Goal: Transaction & Acquisition: Purchase product/service

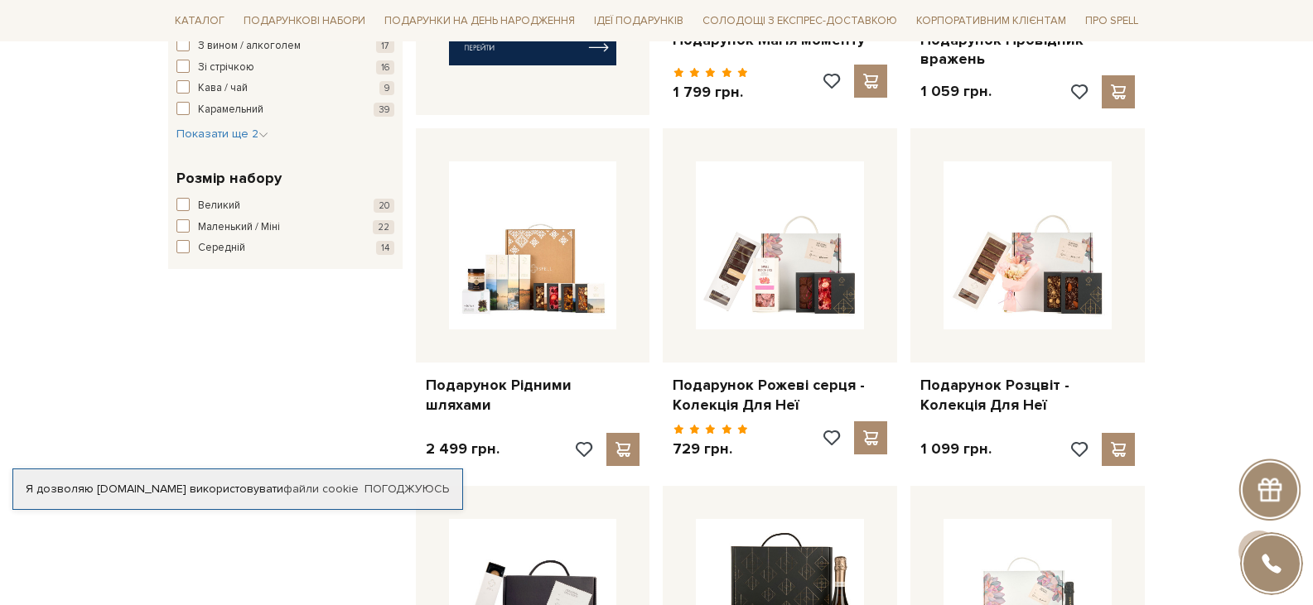
scroll to position [911, 0]
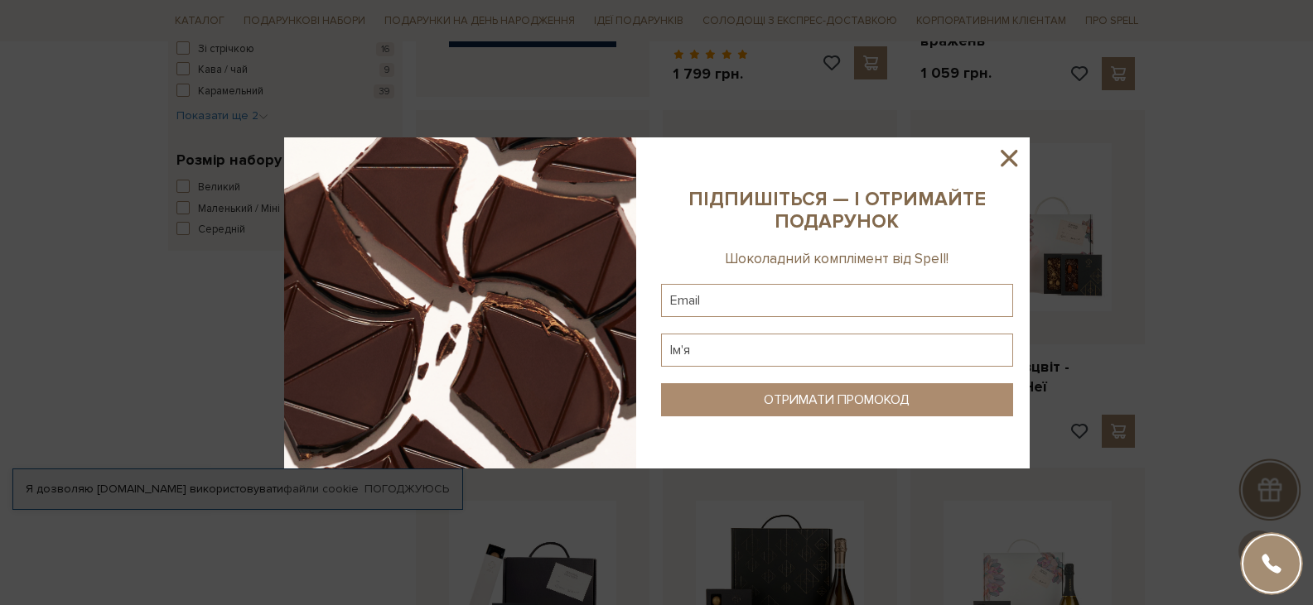
click at [1014, 152] on icon at bounding box center [1008, 158] width 17 height 17
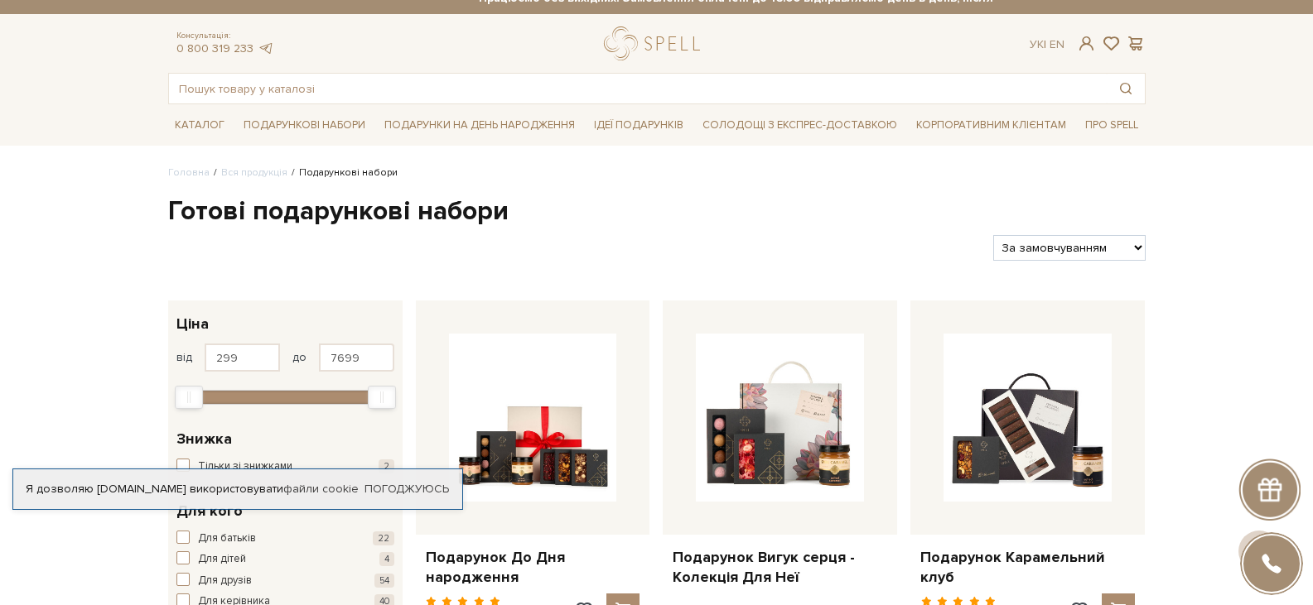
scroll to position [0, 0]
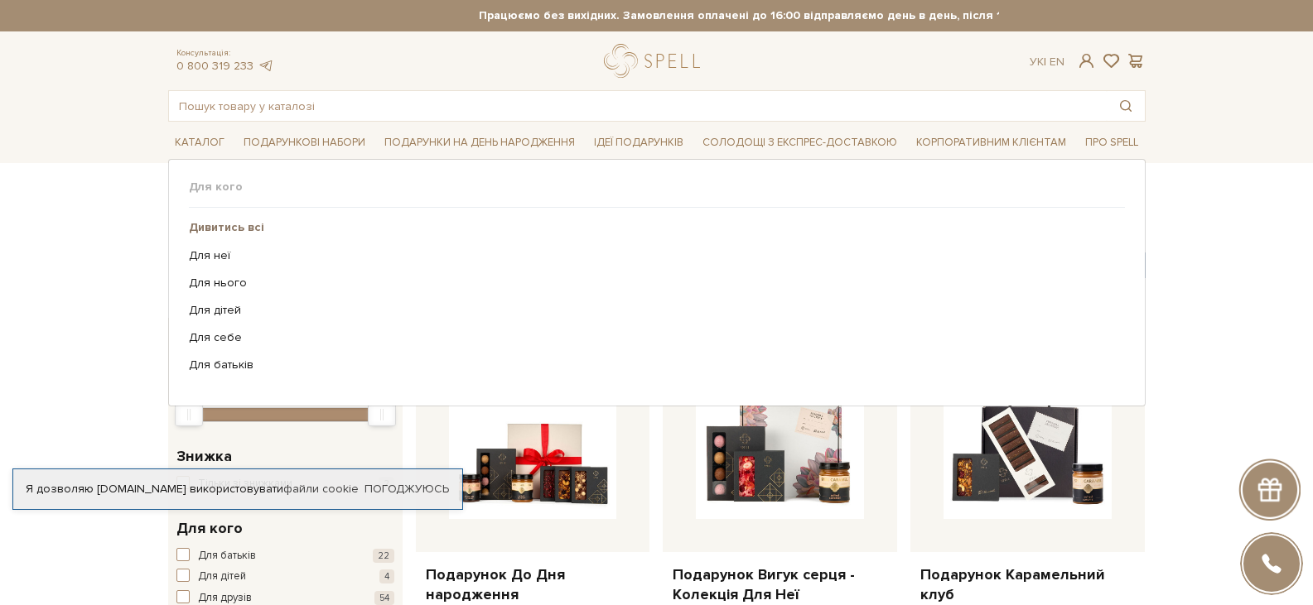
click at [244, 227] on b "Дивитись всі" at bounding box center [226, 227] width 75 height 14
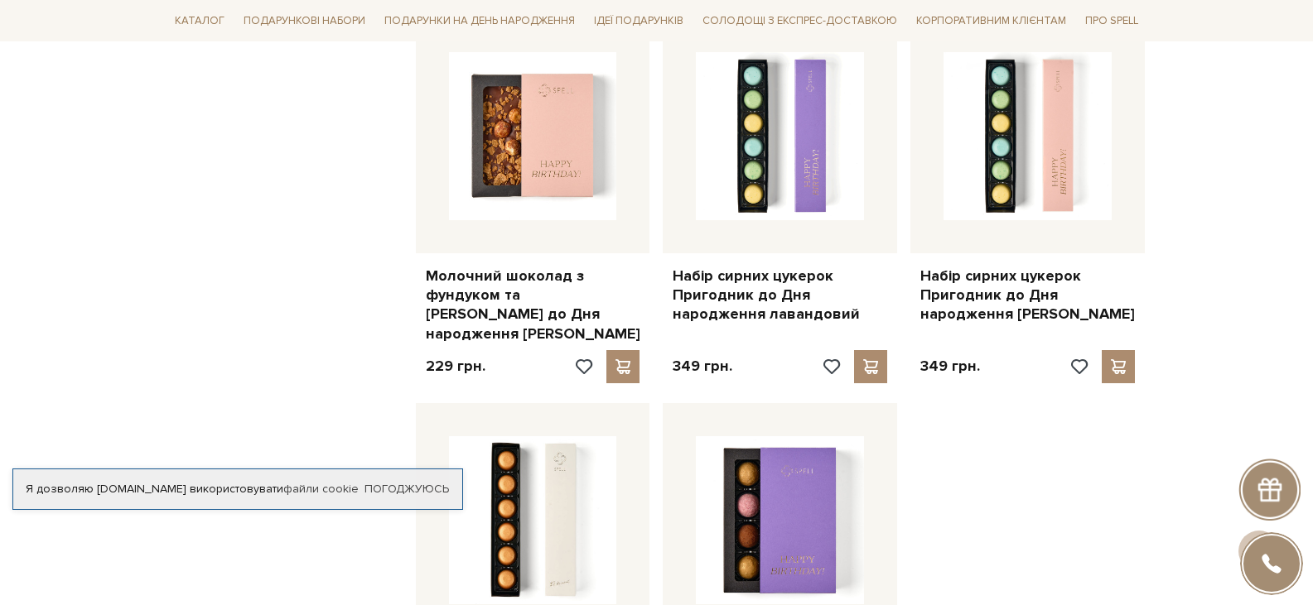
scroll to position [1987, 0]
